Goal: Transaction & Acquisition: Download file/media

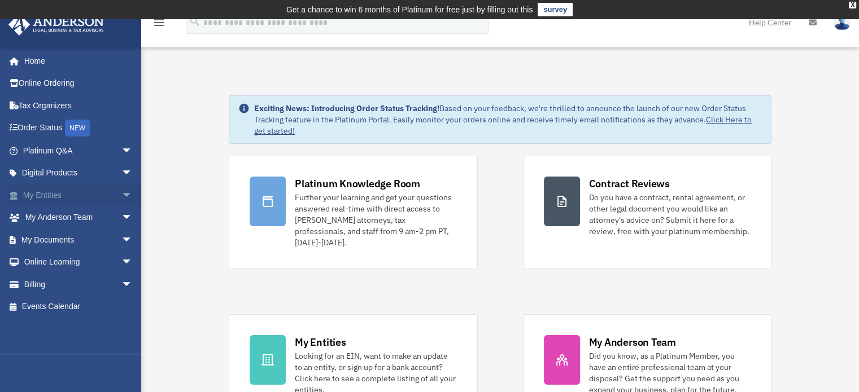
click at [121, 194] on span "arrow_drop_down" at bounding box center [132, 195] width 23 height 23
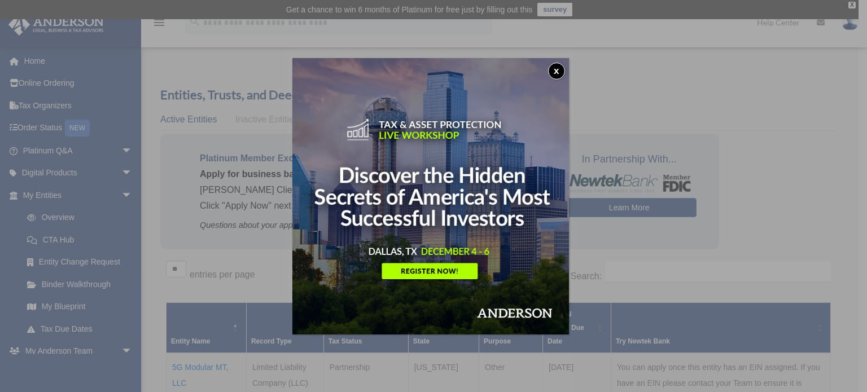
click at [562, 67] on button "x" at bounding box center [556, 71] width 17 height 17
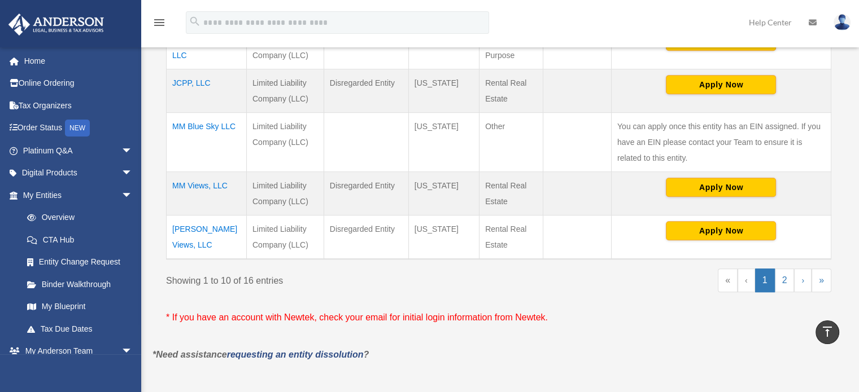
scroll to position [627, 0]
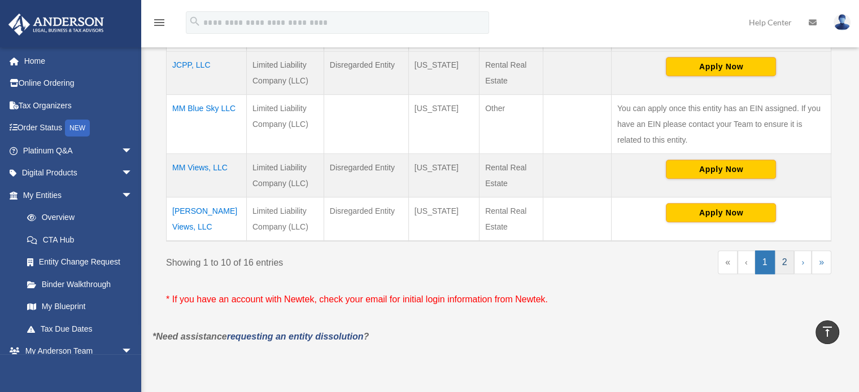
click at [783, 257] on link "2" at bounding box center [785, 263] width 20 height 24
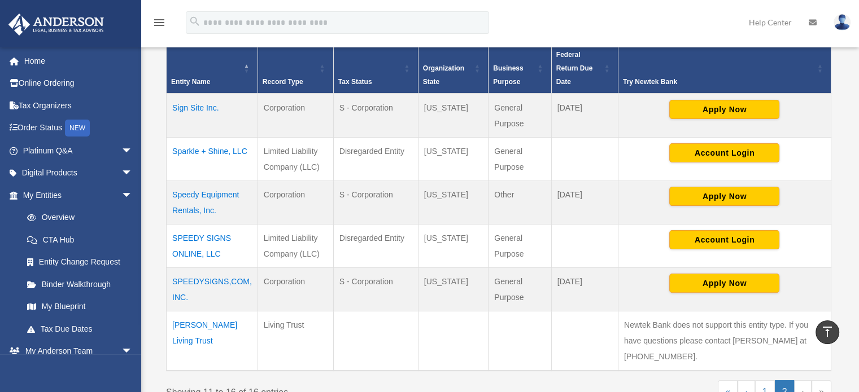
scroll to position [261, 0]
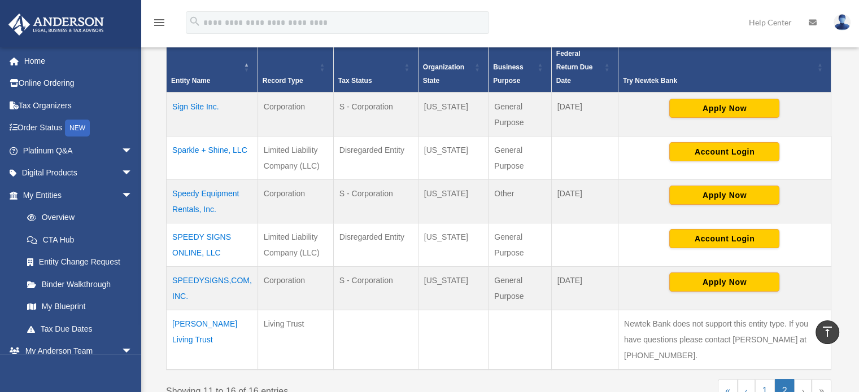
click at [183, 152] on td "Sparkle + Shine, LLC" at bounding box center [212, 157] width 91 height 43
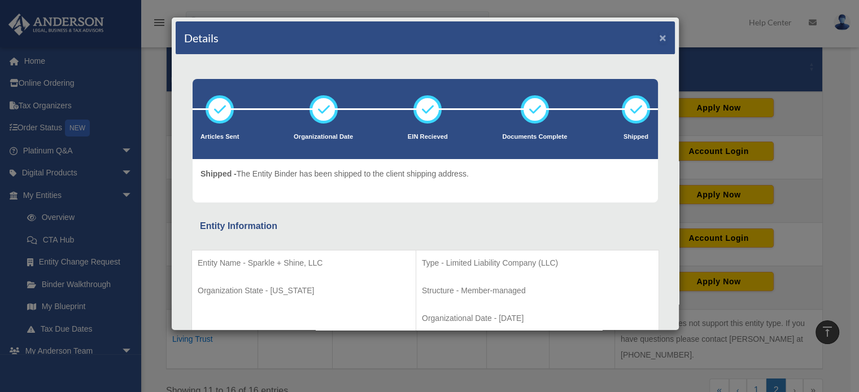
click at [659, 38] on button "×" at bounding box center [662, 38] width 7 height 12
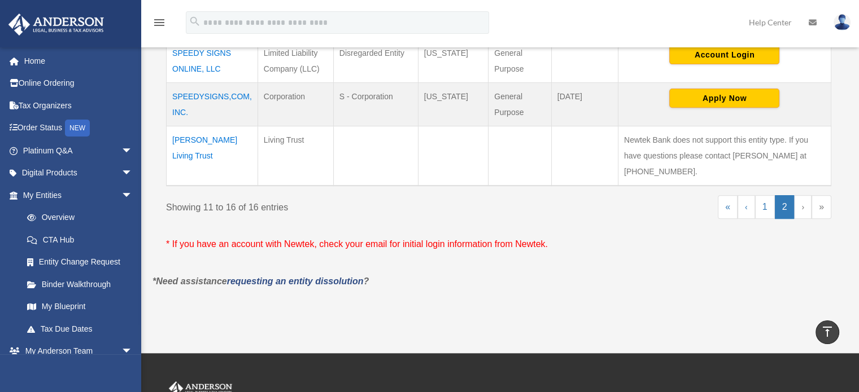
scroll to position [515, 0]
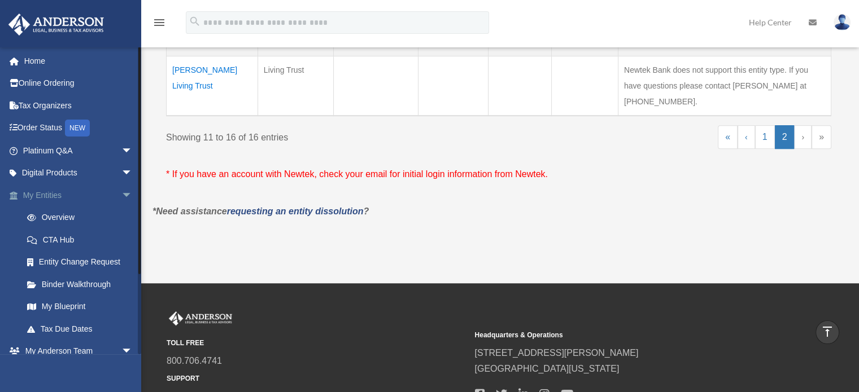
click at [121, 189] on span "arrow_drop_down" at bounding box center [132, 195] width 23 height 23
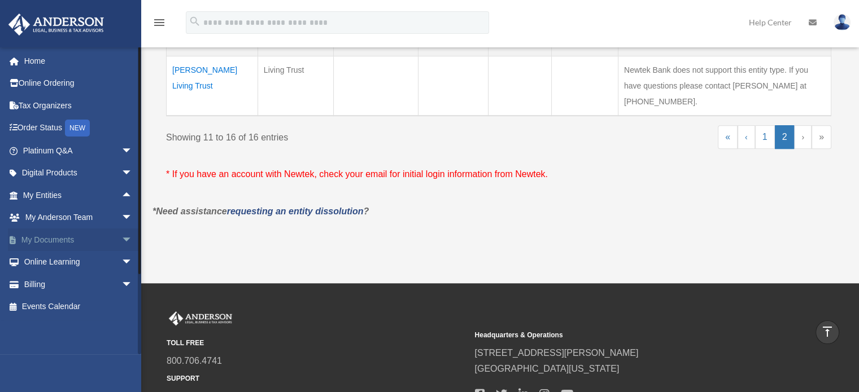
click at [121, 241] on span "arrow_drop_down" at bounding box center [132, 240] width 23 height 23
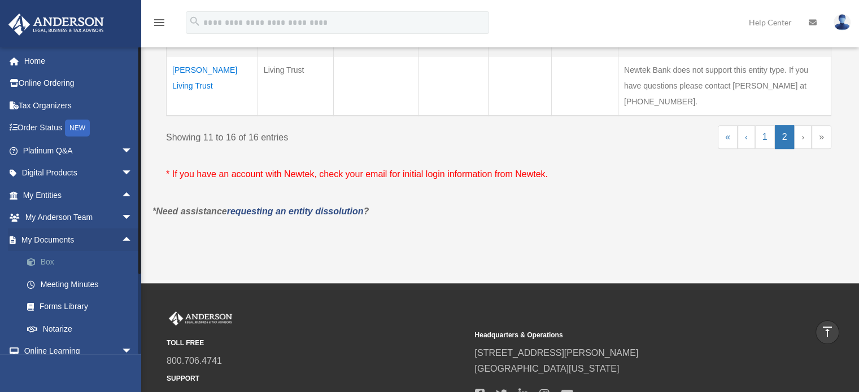
click at [54, 259] on link "Box" at bounding box center [83, 262] width 134 height 23
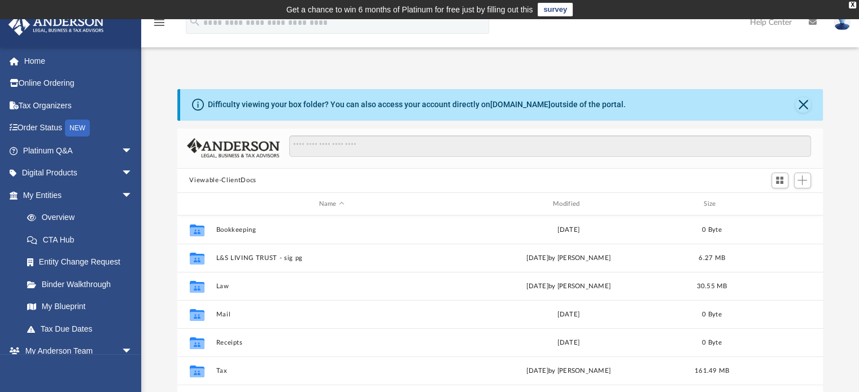
scroll to position [248, 637]
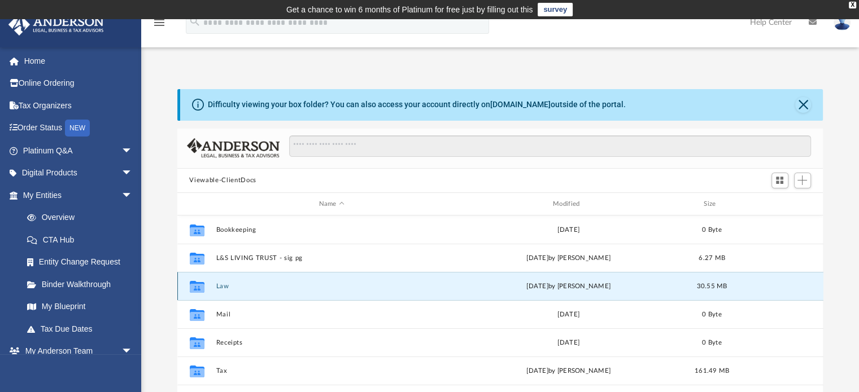
click at [219, 286] on button "Law" at bounding box center [331, 286] width 231 height 7
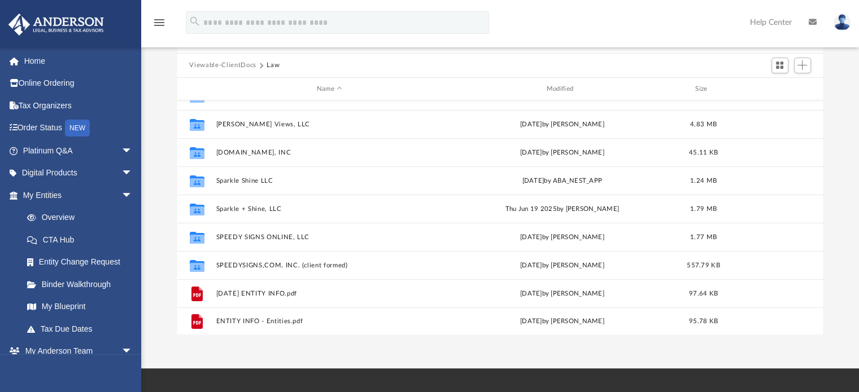
scroll to position [190, 0]
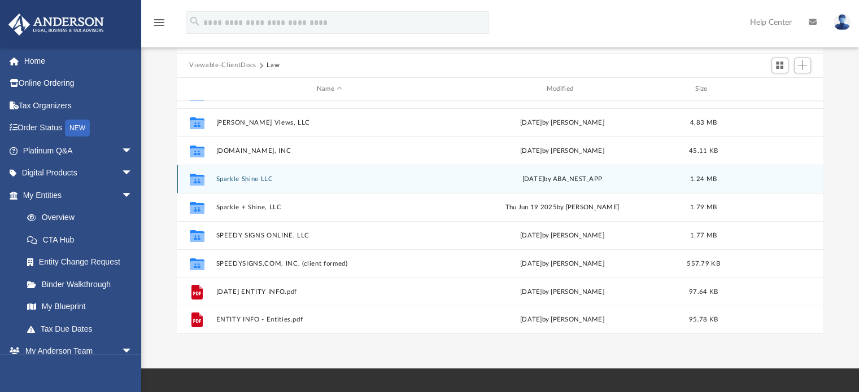
click at [598, 185] on div "Collaborated Folder Sparkle Shine LLC [DATE] by ABA_NEST_APP 1.24 MB" at bounding box center [500, 179] width 646 height 28
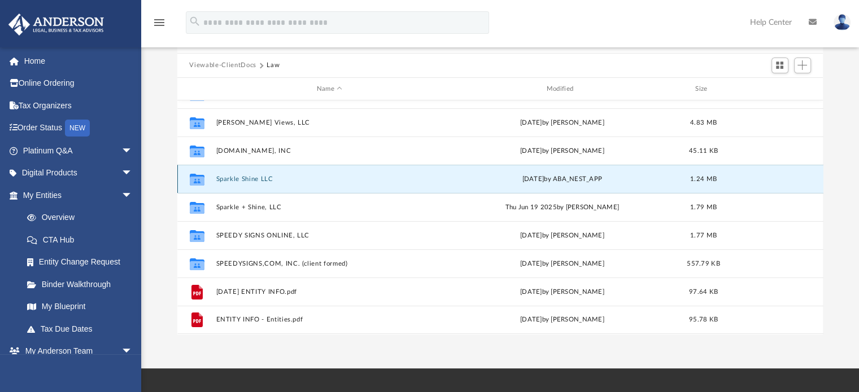
click at [257, 178] on button "Sparkle Shine LLC" at bounding box center [329, 179] width 227 height 7
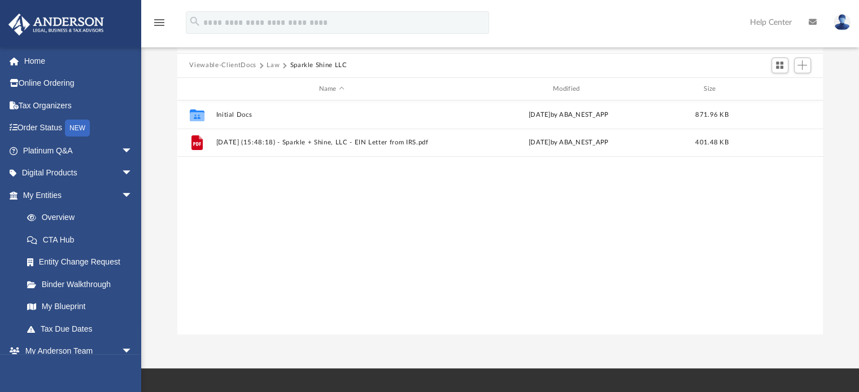
scroll to position [0, 0]
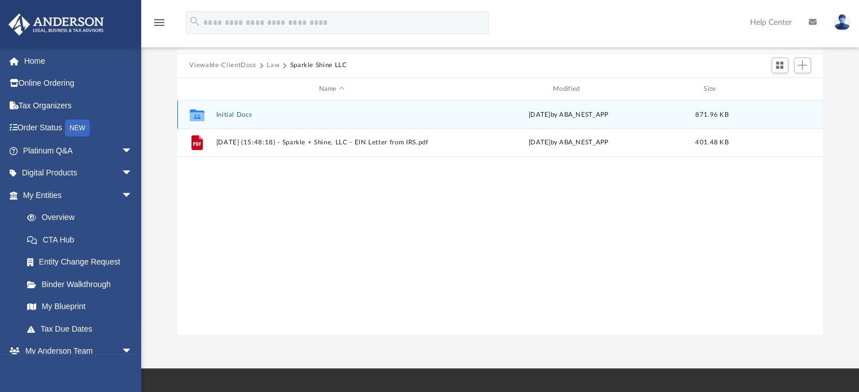
click at [244, 114] on button "Initial Docs" at bounding box center [331, 114] width 231 height 7
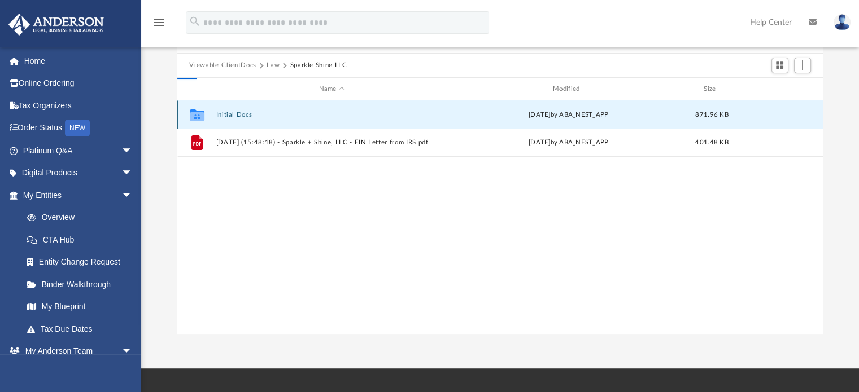
click at [244, 114] on button "Initial Docs" at bounding box center [331, 114] width 231 height 7
click at [780, 116] on span "More options" at bounding box center [779, 115] width 9 height 6
click at [762, 156] on li "Download" at bounding box center [768, 156] width 33 height 12
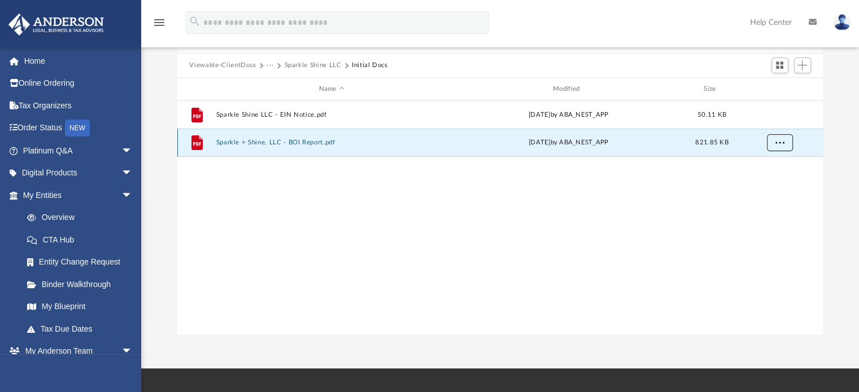
click at [775, 143] on span "More options" at bounding box center [779, 142] width 9 height 6
click at [772, 187] on li "Download" at bounding box center [768, 184] width 33 height 12
